Goal: Transaction & Acquisition: Download file/media

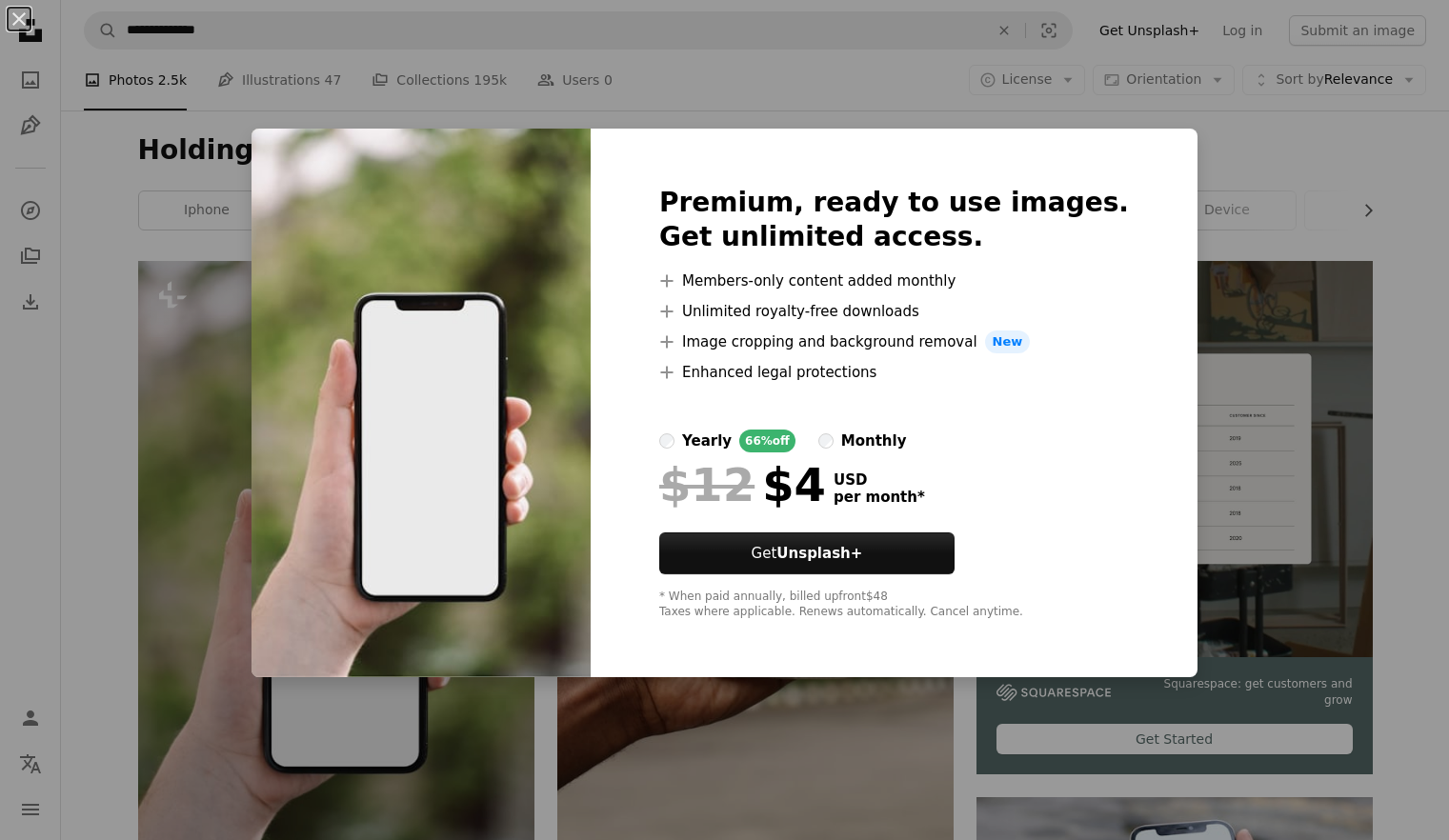
scroll to position [145, 0]
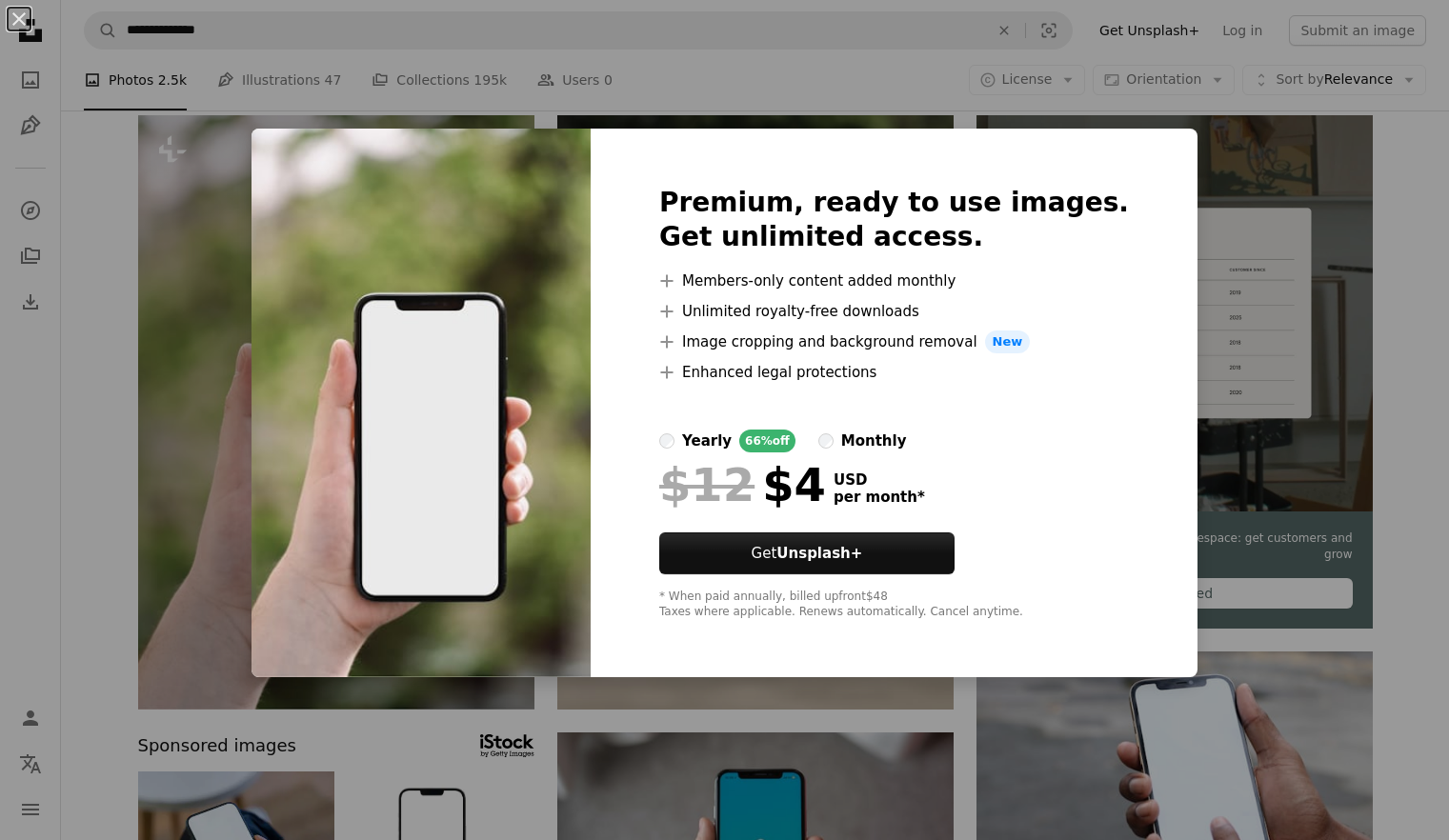
click at [123, 514] on div "An X shape Premium, ready to use images. Get unlimited access. A plus sign Memb…" at bounding box center [724, 420] width 1449 height 840
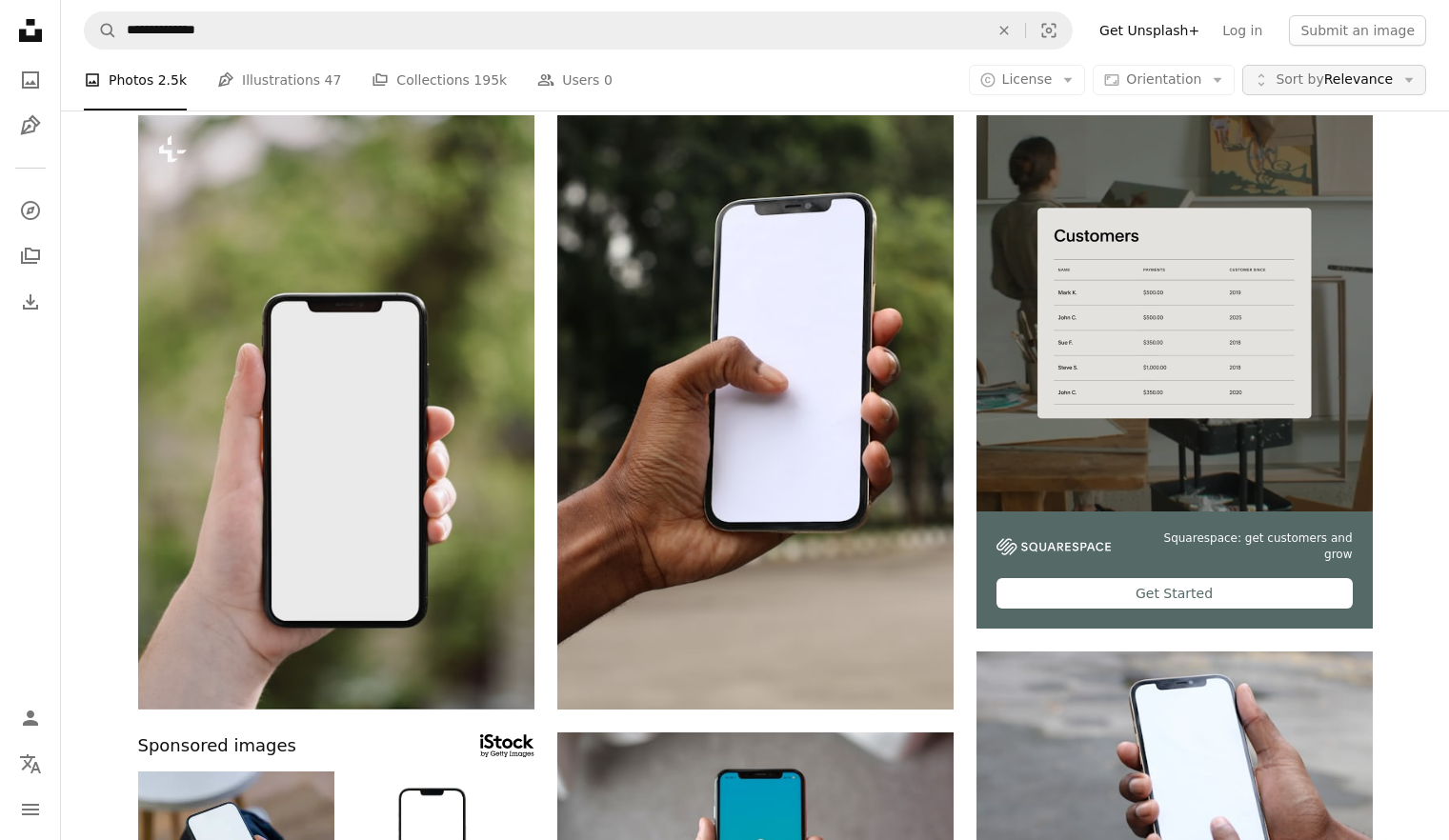
click at [1338, 79] on span "Sort by Relevance" at bounding box center [1334, 80] width 118 height 19
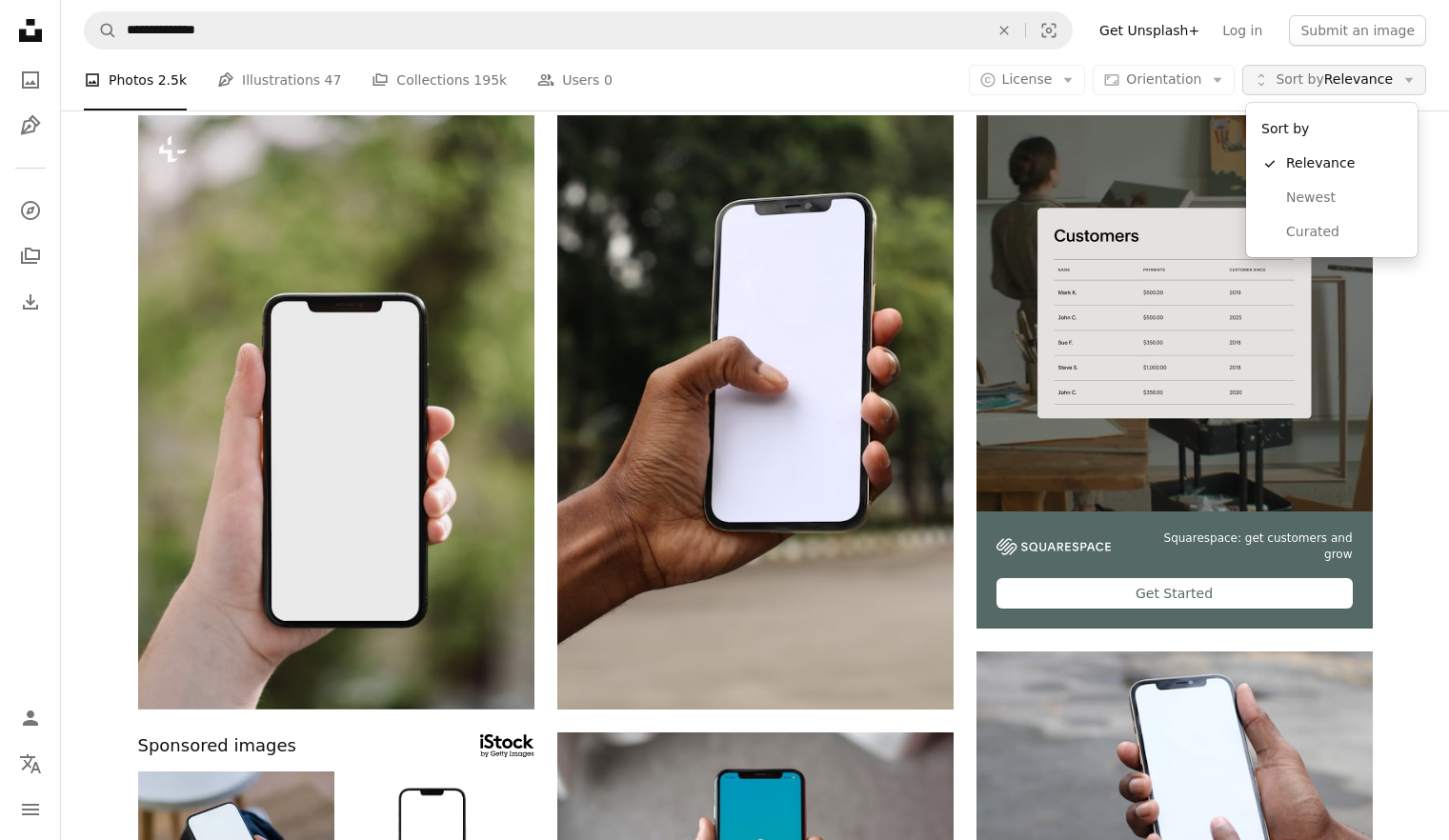
click at [1338, 79] on span "Sort by Relevance" at bounding box center [1334, 80] width 118 height 19
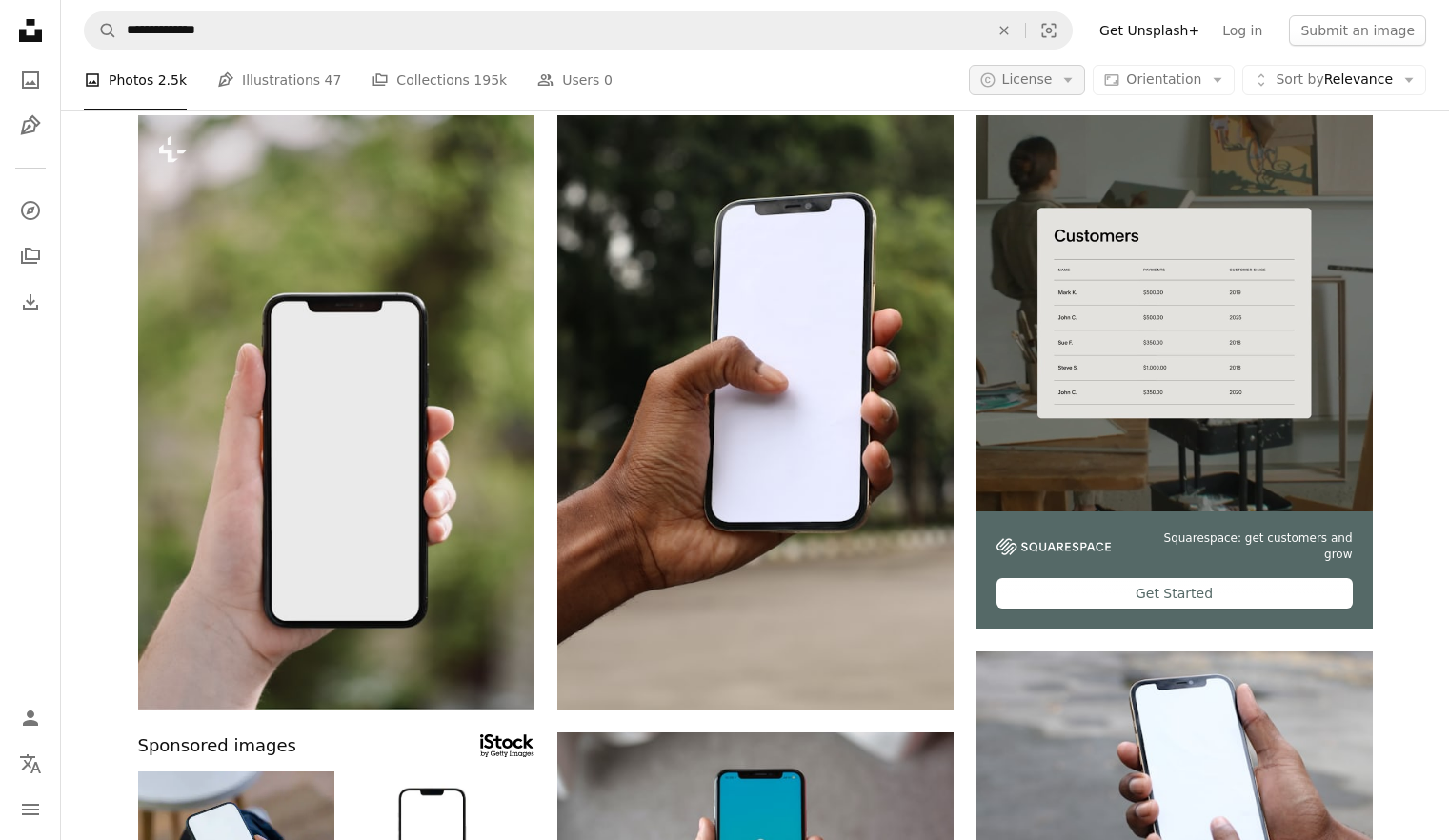
click at [1063, 82] on button "A copyright icon © License Arrow down" at bounding box center [1027, 80] width 118 height 31
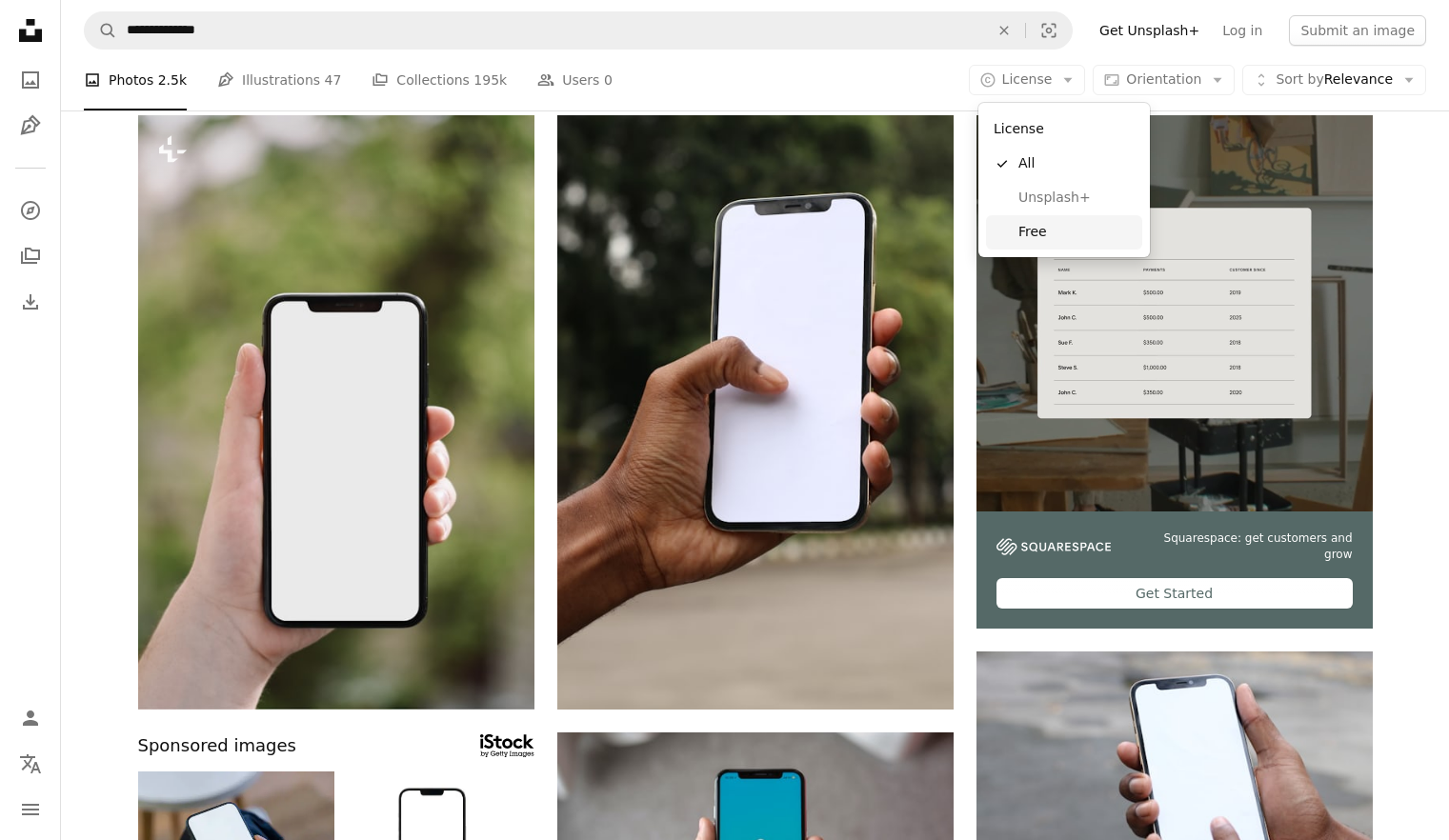
click at [1055, 240] on link "Free" at bounding box center [1063, 232] width 156 height 34
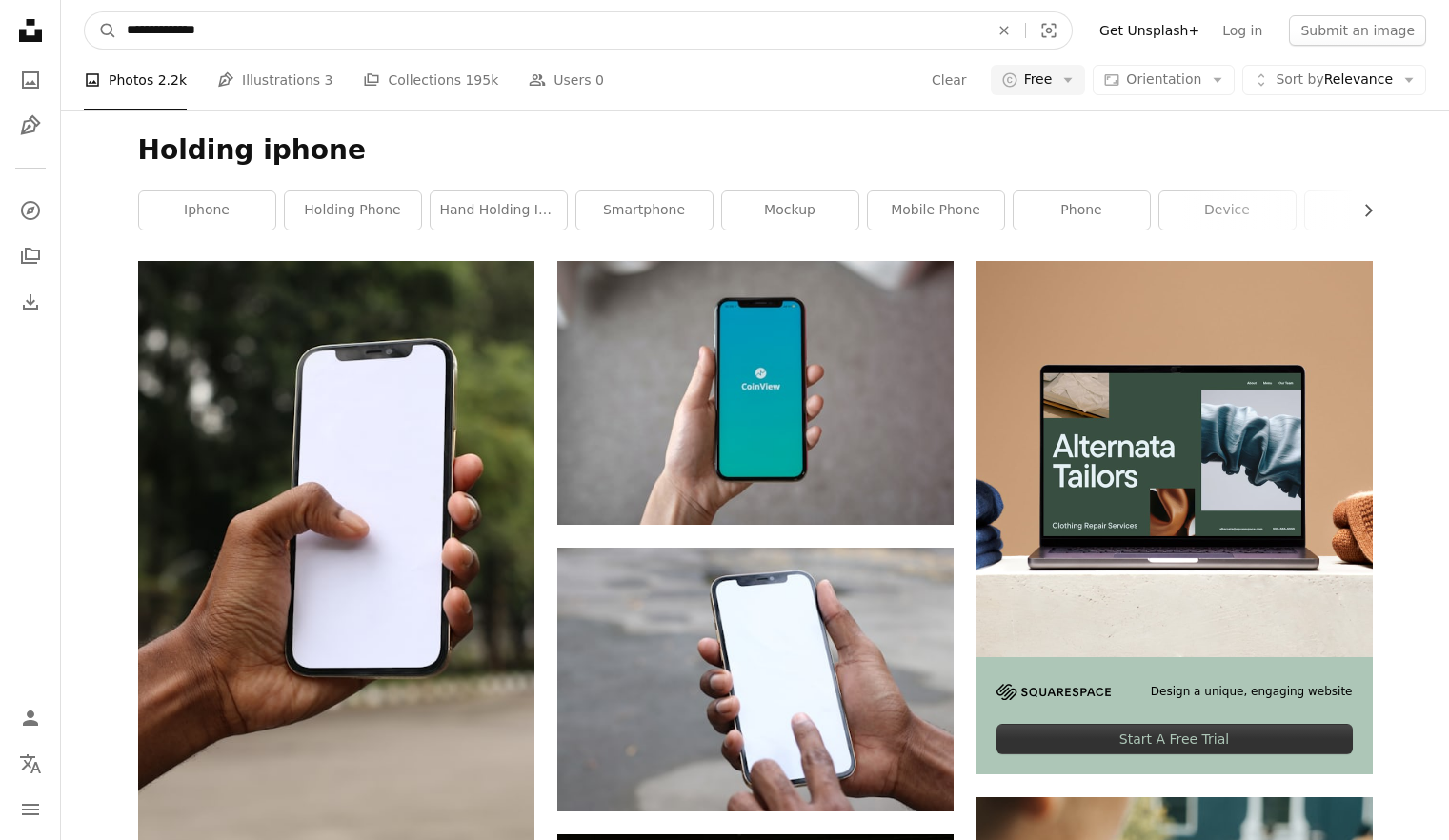
click at [190, 34] on input "**********" at bounding box center [550, 30] width 866 height 36
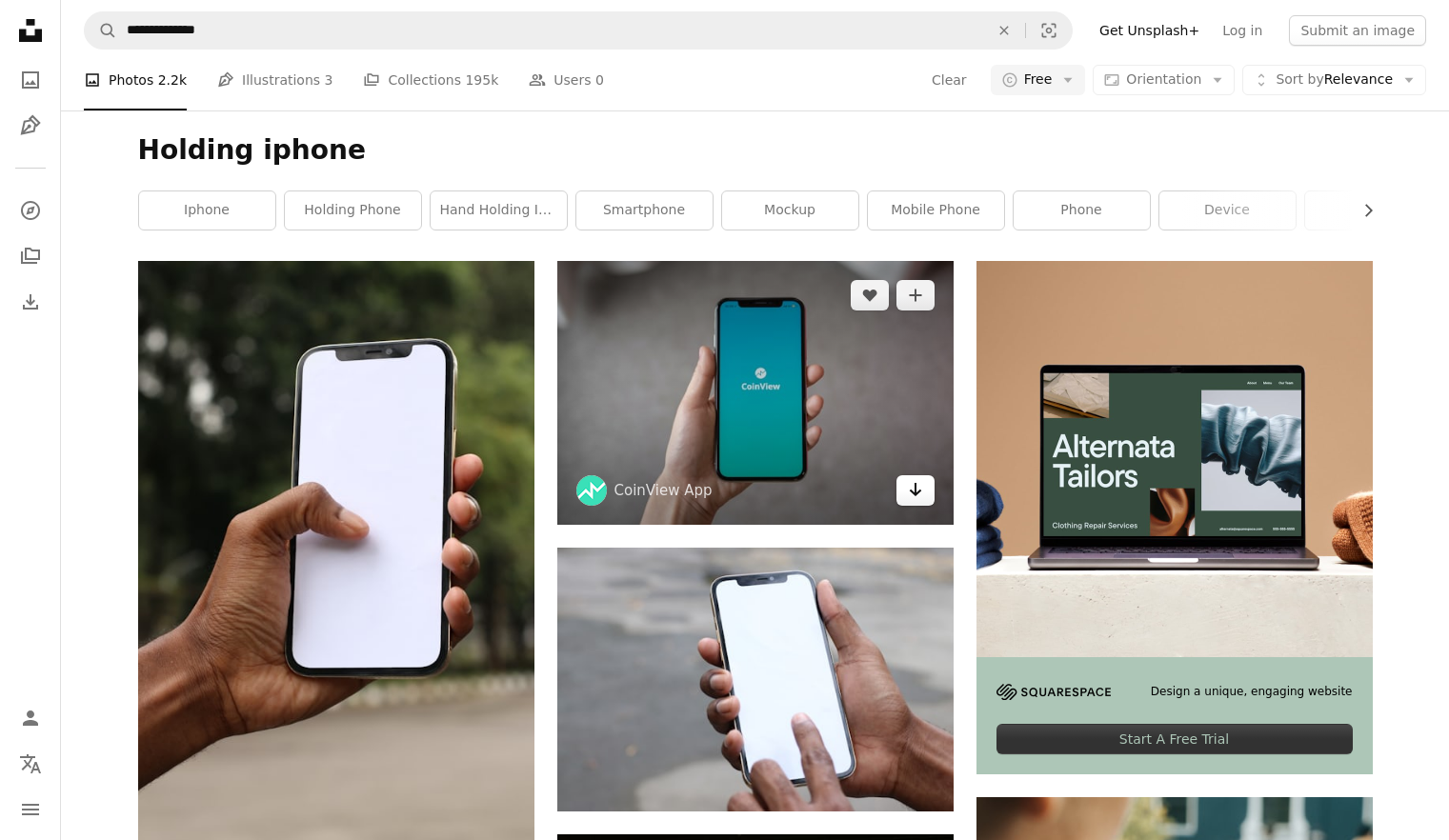
click at [922, 492] on icon "Arrow pointing down" at bounding box center [915, 489] width 15 height 23
